Goal: Task Accomplishment & Management: Manage account settings

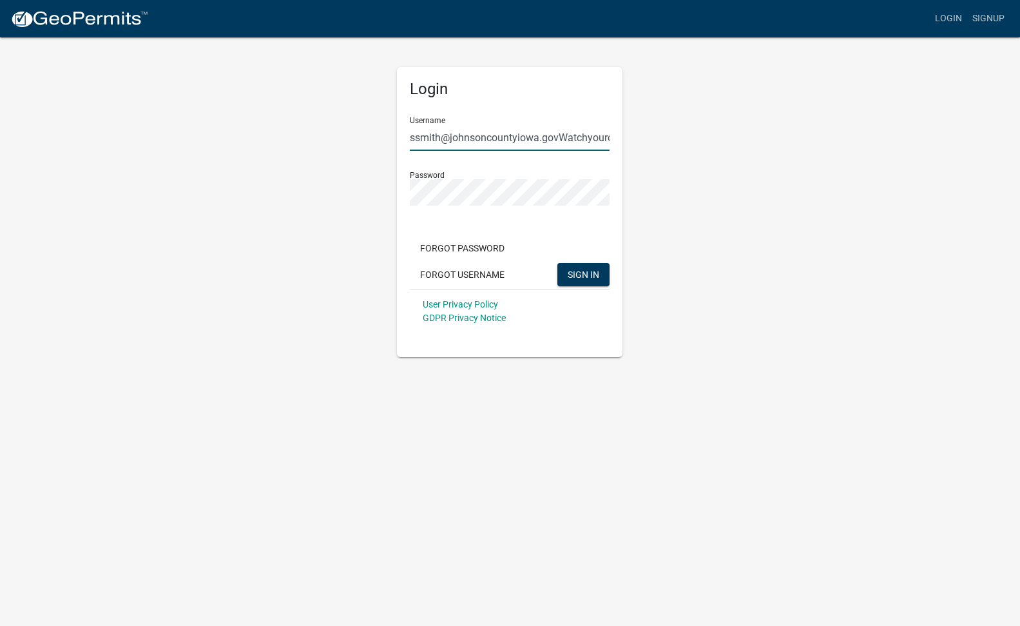
click at [602, 137] on input "ssmith@johnsoncountyiowa.govWatchyourdrinking!" at bounding box center [510, 137] width 200 height 26
click at [463, 138] on input "rdrinking!" at bounding box center [510, 137] width 200 height 26
type input "r"
type input "[EMAIL_ADDRESS][DOMAIN_NAME]"
click at [606, 139] on input "ssmith@johnsoncountyiowa.govWatchyourdrinking!" at bounding box center [510, 137] width 200 height 26
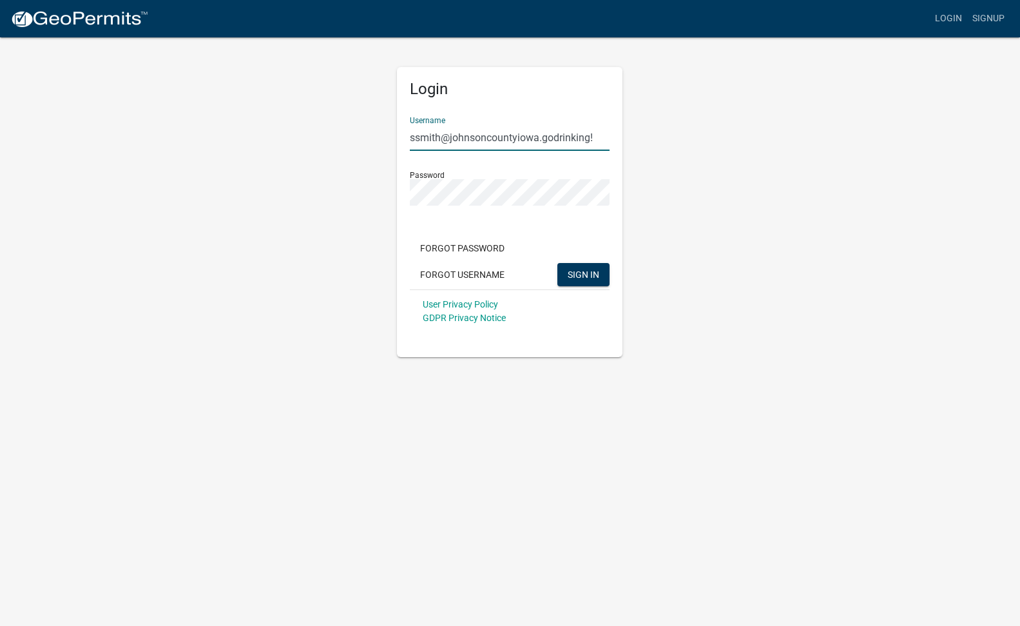
click at [598, 139] on input "ssmith@johnsoncountyiowa.godrinking!" at bounding box center [510, 137] width 200 height 26
type input "[EMAIL_ADDRESS][DOMAIN_NAME]"
click at [593, 273] on span "SIGN IN" at bounding box center [584, 274] width 32 height 10
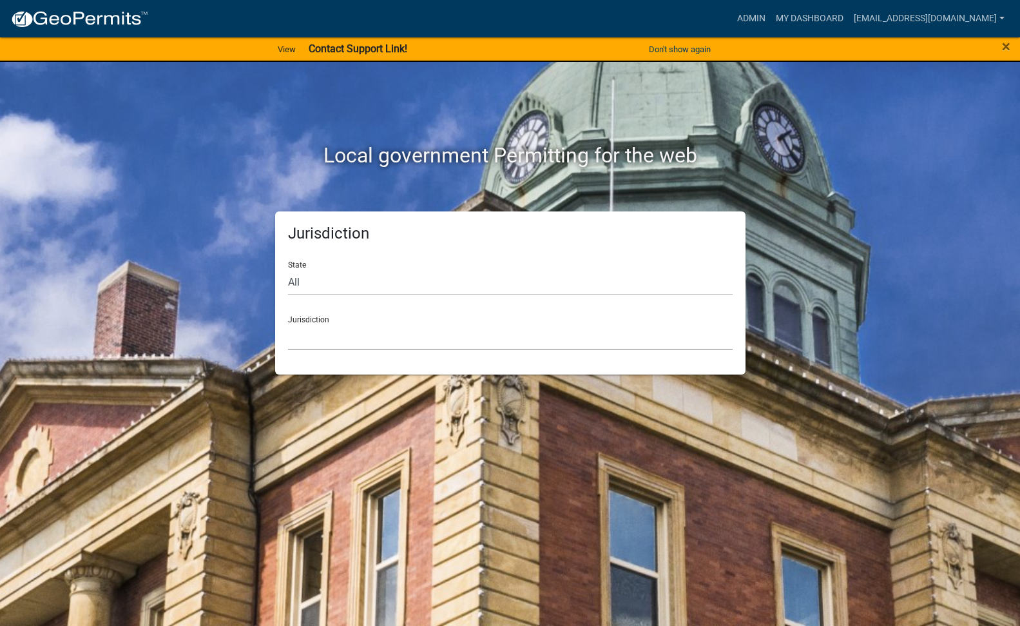
click at [369, 329] on select "[GEOGRAPHIC_DATA], [US_STATE] [GEOGRAPHIC_DATA], [US_STATE][PERSON_NAME][GEOGRA…" at bounding box center [510, 337] width 445 height 26
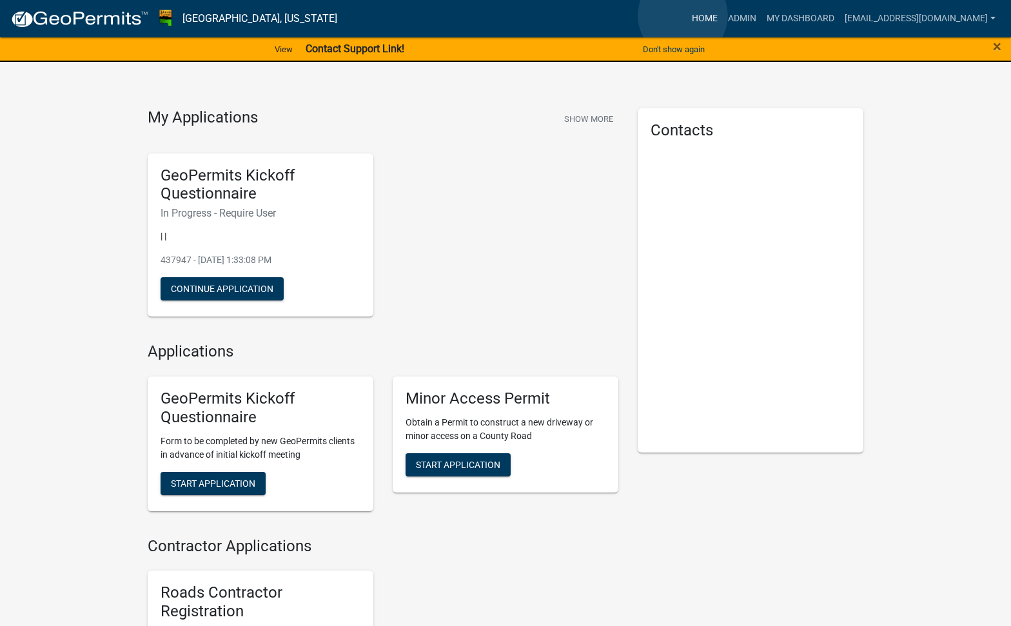
click at [686, 15] on link "Home" at bounding box center [704, 18] width 36 height 24
click at [724, 17] on link "Admin" at bounding box center [742, 18] width 39 height 24
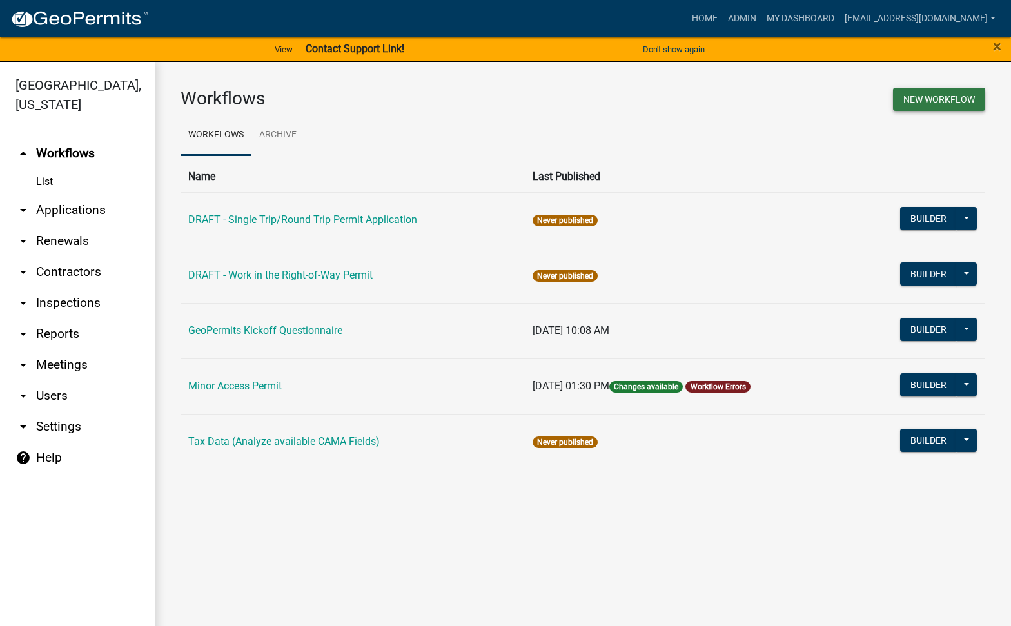
click at [931, 101] on button "New Workflow" at bounding box center [939, 99] width 92 height 23
select select "3"
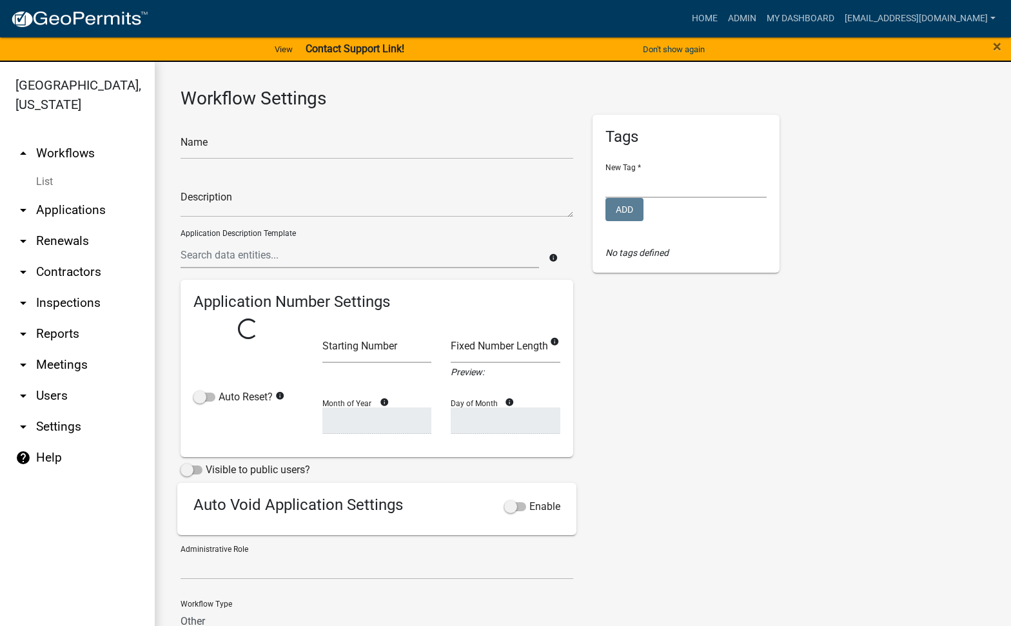
select select
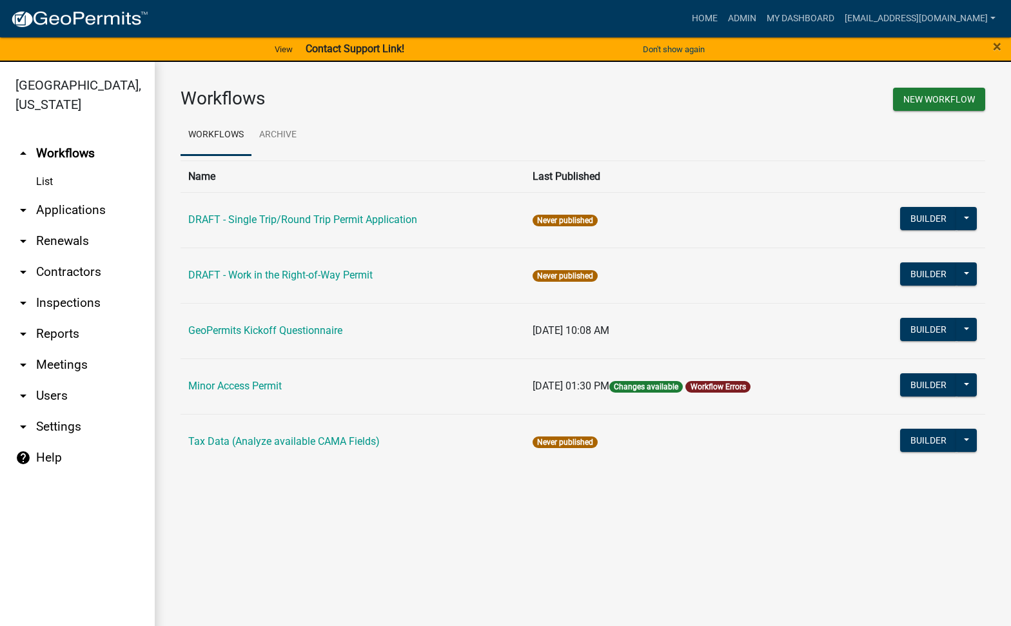
click at [63, 138] on link "arrow_drop_up Workflows" at bounding box center [77, 153] width 155 height 31
click at [41, 169] on link "List" at bounding box center [77, 182] width 155 height 26
click at [57, 195] on link "arrow_drop_down Applications" at bounding box center [77, 210] width 155 height 31
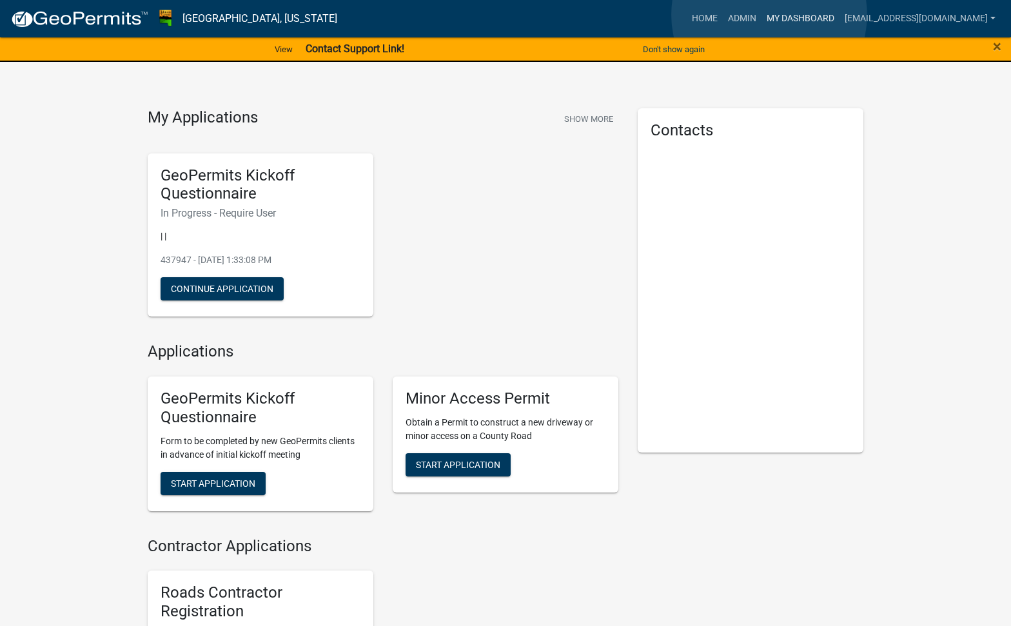
click at [769, 15] on link "My Dashboard" at bounding box center [800, 18] width 78 height 24
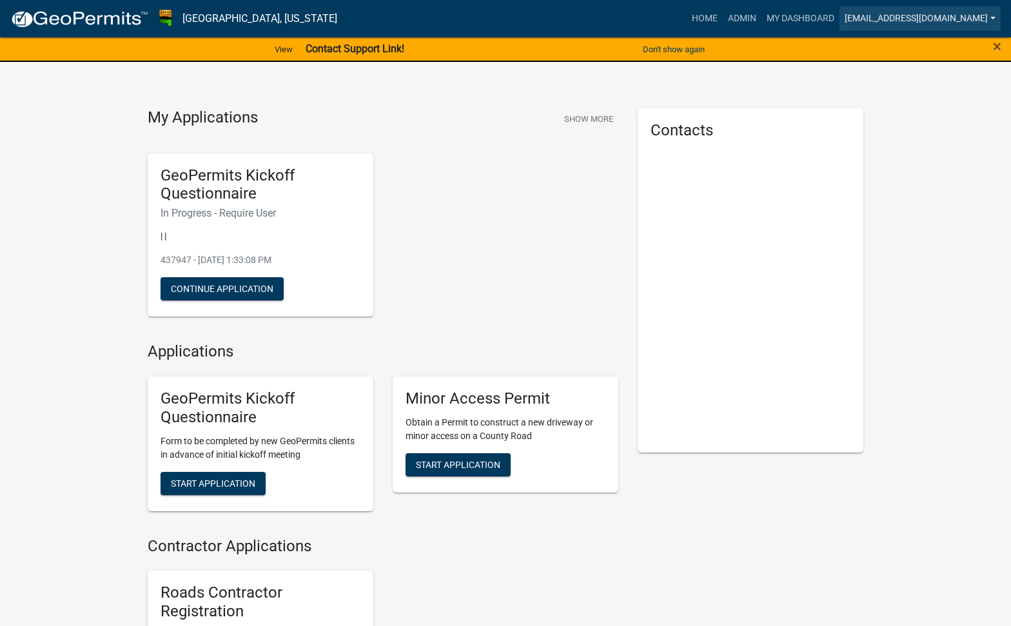
click at [902, 16] on link "[EMAIL_ADDRESS][DOMAIN_NAME]" at bounding box center [919, 18] width 161 height 24
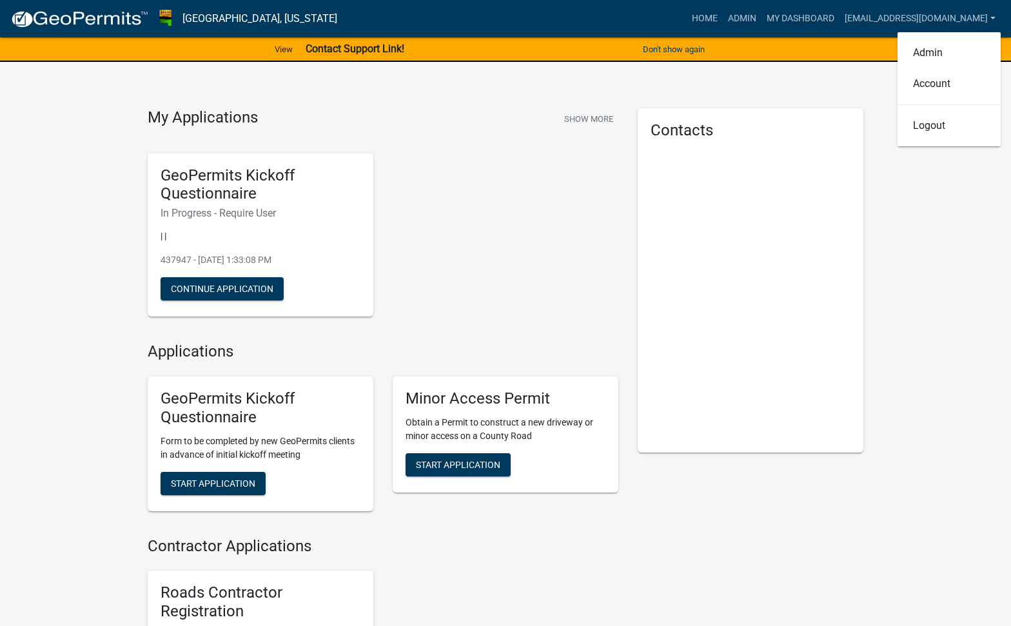
click at [479, 222] on div "GeoPermits Kickoff Questionnaire In Progress - Require User | | 437947 - [DATE]…" at bounding box center [383, 235] width 490 height 184
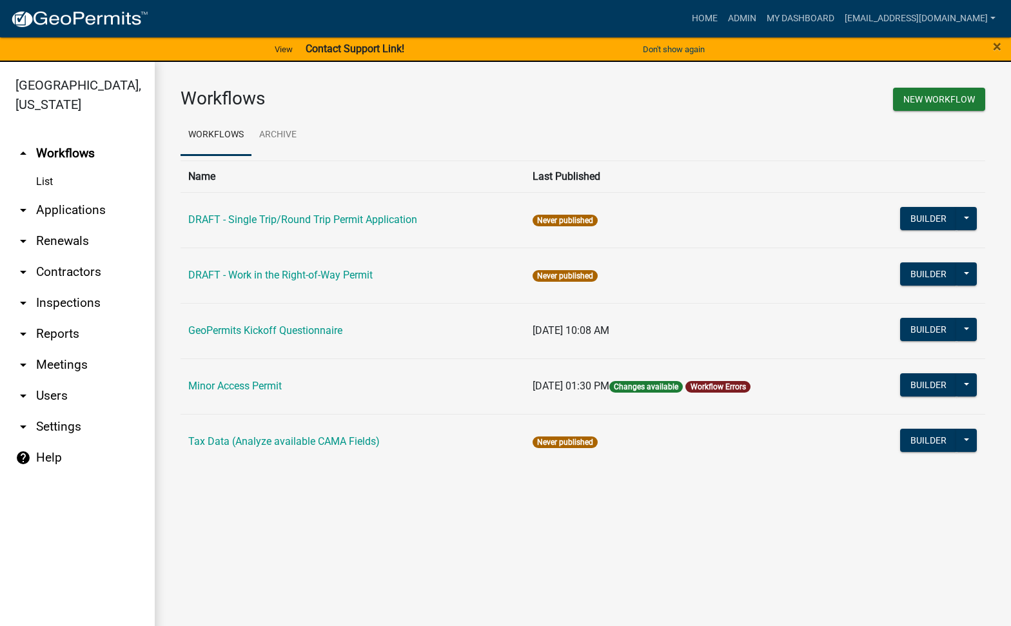
click at [73, 195] on link "arrow_drop_down Applications" at bounding box center [77, 210] width 155 height 31
click at [723, 14] on link "Admin" at bounding box center [742, 18] width 39 height 24
click at [689, 15] on link "Home" at bounding box center [704, 18] width 36 height 24
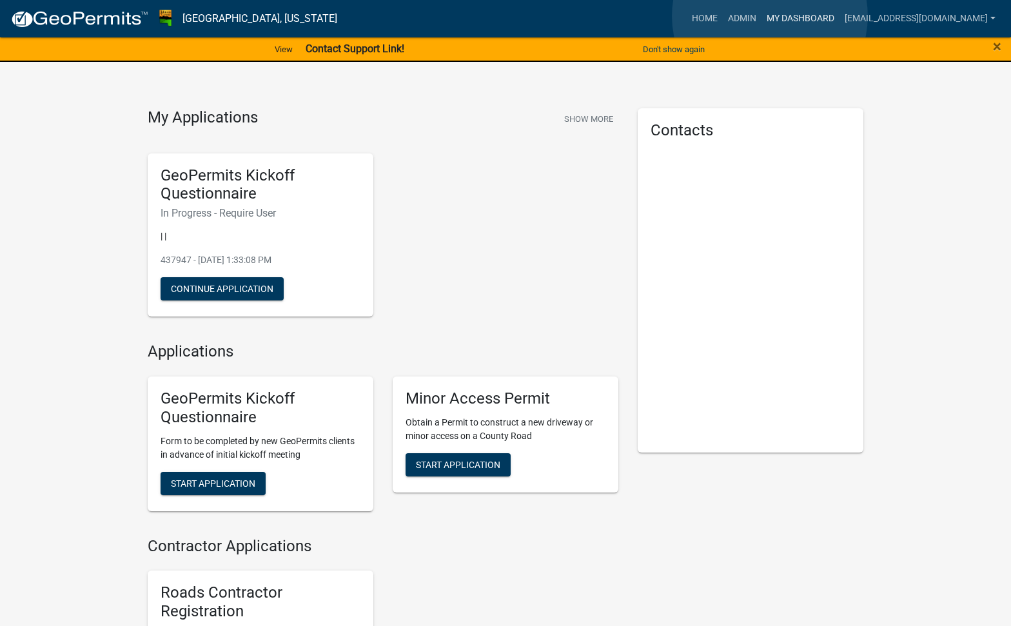
click at [770, 16] on link "My Dashboard" at bounding box center [800, 18] width 78 height 24
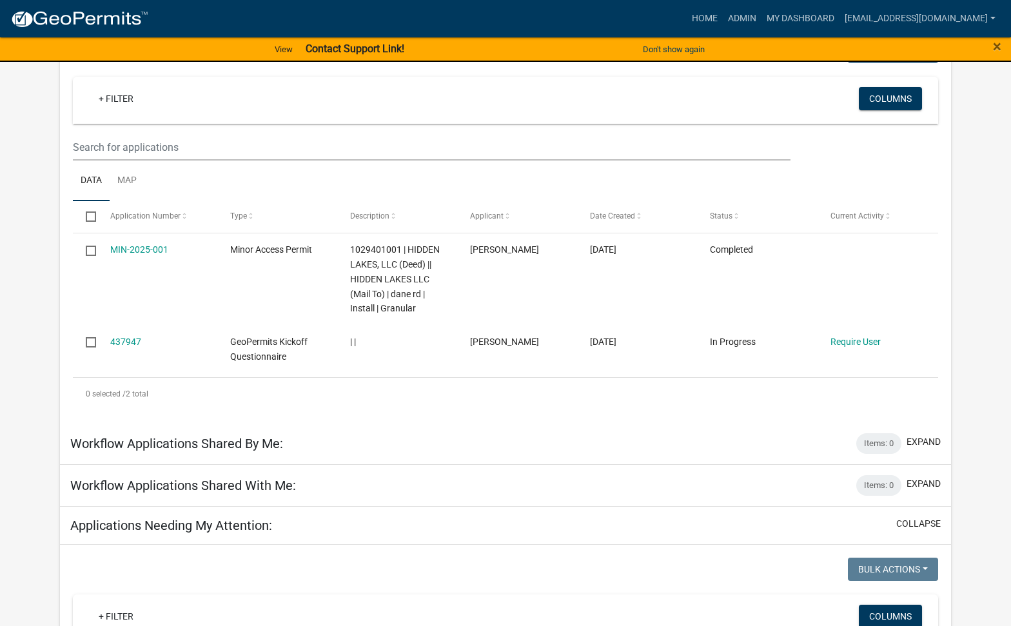
scroll to position [202, 0]
